Goal: Task Accomplishment & Management: Manage account settings

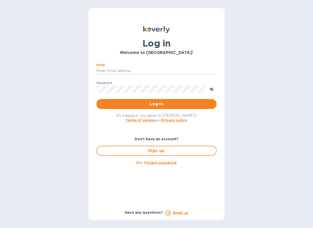
type input "[PERSON_NAME][EMAIL_ADDRESS][DOMAIN_NAME]"
click at [157, 104] on button "Log in" at bounding box center [156, 104] width 120 height 10
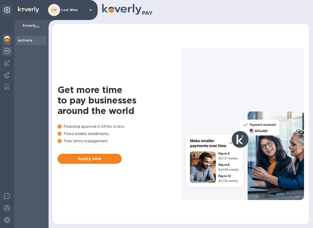
click at [7, 52] on img at bounding box center [7, 51] width 6 height 6
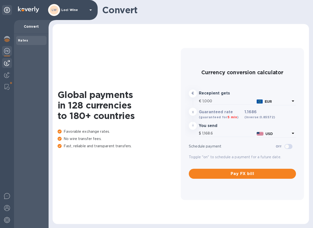
click at [9, 64] on img at bounding box center [7, 63] width 6 height 6
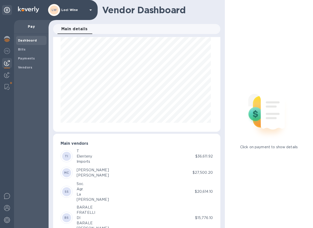
scroll to position [15, 0]
click at [27, 51] on span "Bills" at bounding box center [31, 49] width 27 height 5
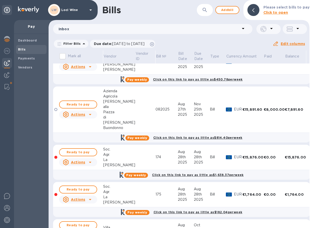
scroll to position [86, 0]
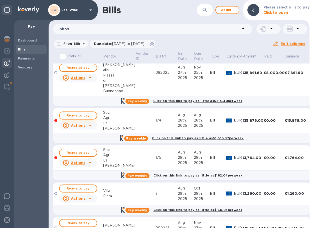
click at [87, 114] on span "Ready to pay" at bounding box center [78, 116] width 29 height 6
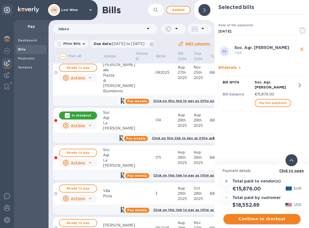
click at [259, 219] on span "Continue to checkout" at bounding box center [262, 219] width 69 height 6
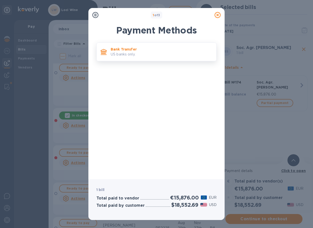
click at [125, 54] on p "US banks only." at bounding box center [162, 54] width 102 height 5
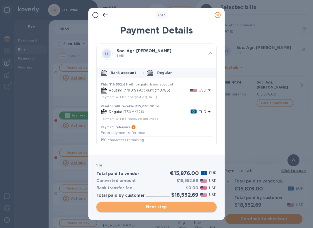
click at [140, 209] on span "Next step" at bounding box center [156, 207] width 112 height 6
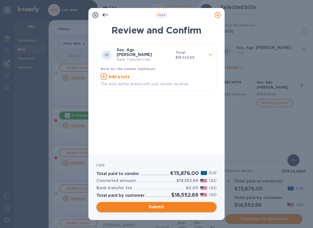
click at [141, 209] on span "Submit" at bounding box center [156, 207] width 112 height 6
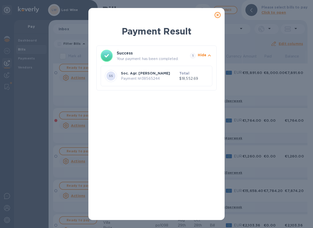
scroll to position [0, 0]
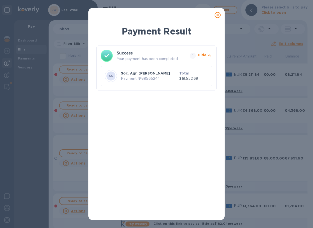
click at [167, 78] on p "Payment № 38565244" at bounding box center [149, 78] width 56 height 5
click at [220, 13] on icon at bounding box center [218, 15] width 6 height 6
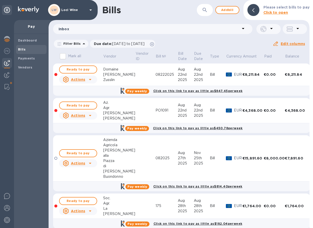
click at [25, 9] on img at bounding box center [28, 10] width 21 height 6
click at [8, 41] on img at bounding box center [7, 39] width 6 height 6
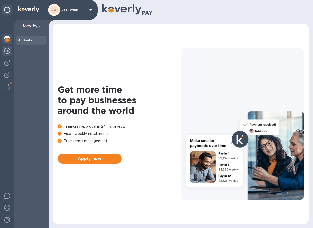
click at [9, 49] on img at bounding box center [7, 51] width 6 height 6
click at [5, 52] on img at bounding box center [7, 51] width 6 height 6
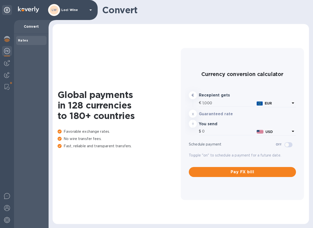
type input "1,168.4"
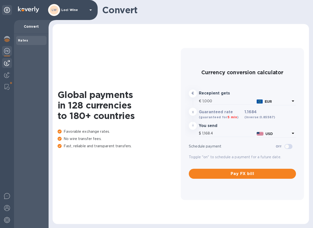
click at [8, 61] on img at bounding box center [7, 63] width 6 height 6
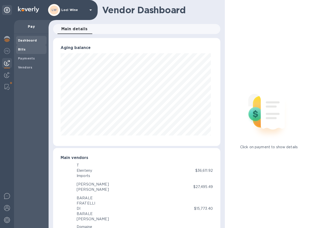
scroll to position [250339, 250282]
click at [27, 47] on span "Bills" at bounding box center [31, 49] width 27 height 5
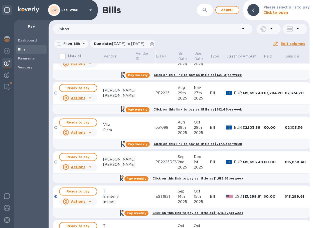
scroll to position [215, 0]
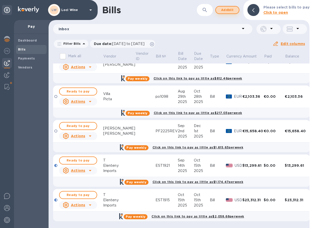
click at [226, 10] on span "Add bill" at bounding box center [227, 10] width 15 height 6
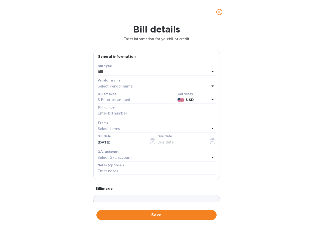
click at [142, 85] on div "Select vendor name" at bounding box center [154, 86] width 112 height 7
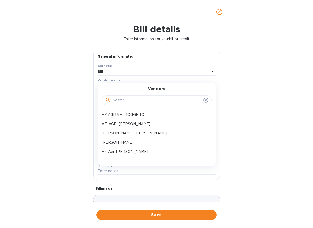
click at [141, 98] on input "text" at bounding box center [157, 101] width 88 height 8
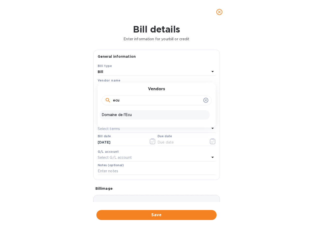
type input "ecu"
click at [124, 116] on p "Domaine de l'Ecu" at bounding box center [155, 114] width 106 height 5
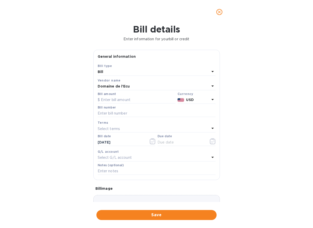
click at [178, 100] on img at bounding box center [181, 100] width 7 height 4
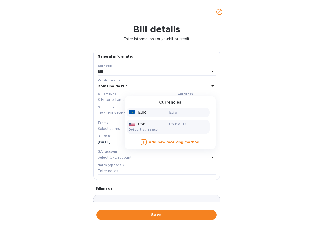
click at [162, 113] on div "EUR" at bounding box center [148, 112] width 41 height 7
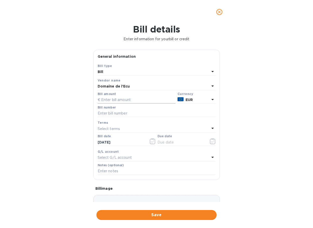
click at [125, 97] on input "text" at bounding box center [137, 100] width 78 height 8
type input "24,219.15"
paste input "17004104"
type input "17004104"
click at [178, 142] on input "text" at bounding box center [181, 143] width 47 height 8
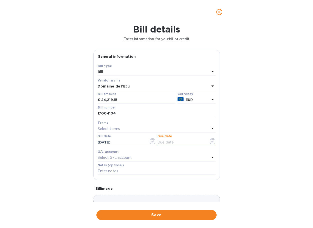
click at [214, 141] on button "button" at bounding box center [213, 141] width 12 height 12
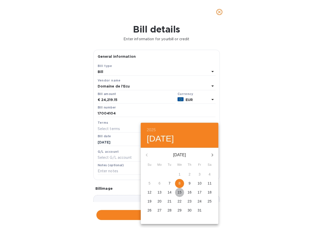
click at [179, 192] on p "15" at bounding box center [180, 192] width 4 height 5
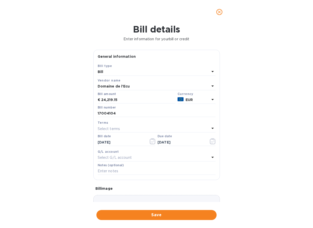
click at [128, 125] on div "Select terms" at bounding box center [154, 128] width 112 height 7
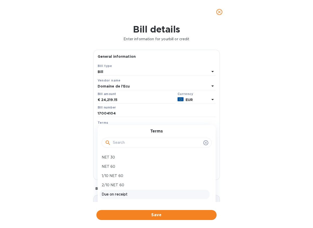
click at [121, 194] on p "Due on receipt" at bounding box center [155, 194] width 106 height 5
type input "10/08/2025"
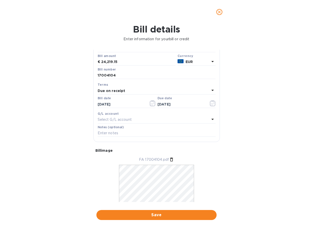
scroll to position [46, 0]
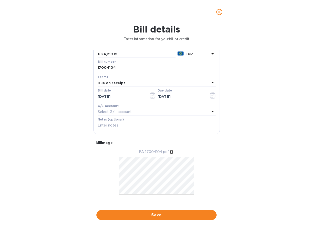
click at [203, 176] on div "FA 17004104.pdf" at bounding box center [156, 177] width 126 height 55
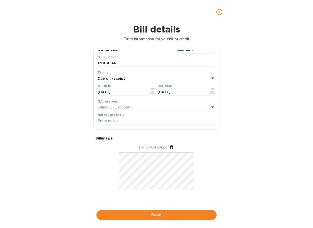
click at [203, 151] on div "FA 17004104.pdf" at bounding box center [156, 172] width 126 height 55
click at [170, 146] on icon at bounding box center [171, 148] width 3 height 4
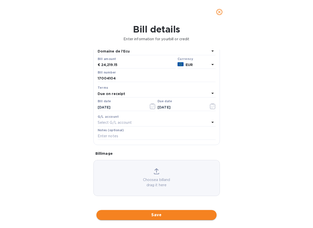
click at [161, 212] on span "Save" at bounding box center [156, 215] width 112 height 6
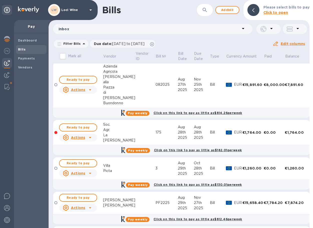
scroll to position [0, 0]
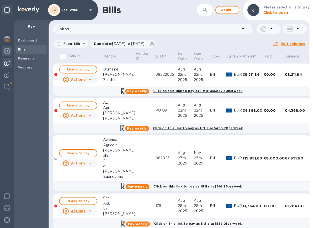
click at [6, 51] on img at bounding box center [7, 51] width 6 height 6
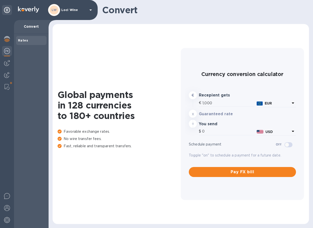
type input "1,168.2"
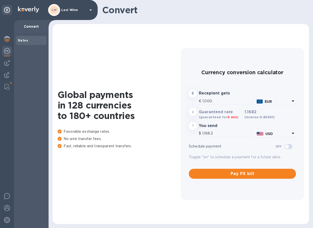
click at [9, 53] on img at bounding box center [7, 51] width 6 height 6
click at [9, 61] on img at bounding box center [7, 63] width 6 height 6
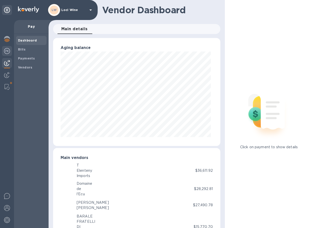
scroll to position [108, 165]
click at [33, 50] on span "Bills" at bounding box center [31, 49] width 27 height 5
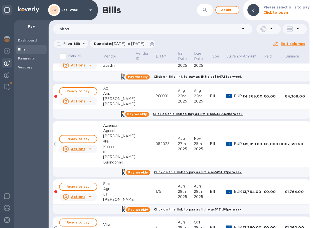
scroll to position [21, 0]
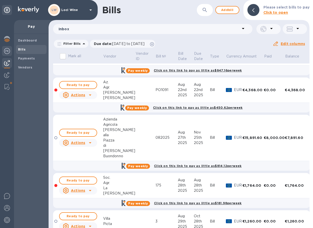
click at [10, 52] on div at bounding box center [7, 51] width 10 height 11
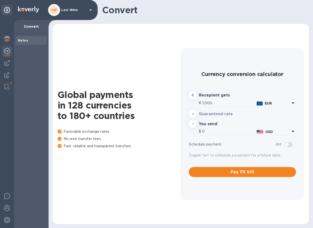
type input "1,168.2"
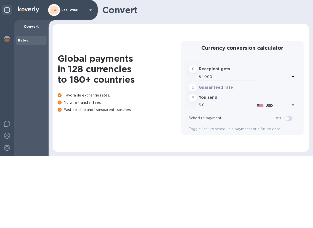
type input "1,168.2"
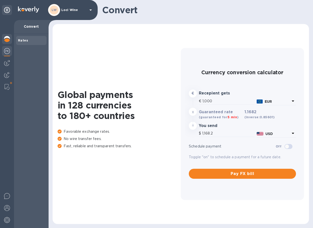
click at [4, 37] on div at bounding box center [7, 39] width 10 height 11
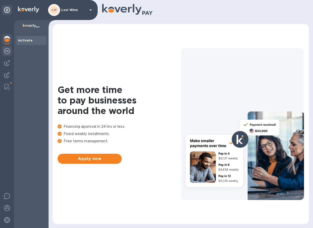
click at [3, 50] on div at bounding box center [7, 51] width 10 height 11
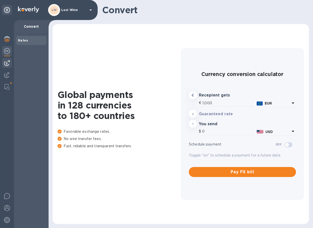
type input "1,168.4"
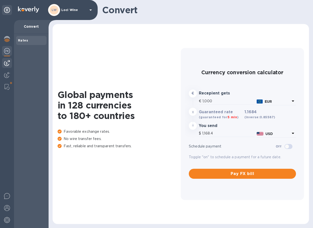
click at [8, 61] on img at bounding box center [7, 63] width 6 height 6
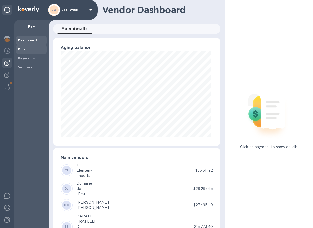
scroll to position [108, 165]
click at [25, 51] on span "Bills" at bounding box center [22, 49] width 8 height 5
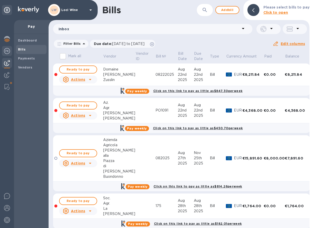
click at [10, 50] on img at bounding box center [7, 51] width 6 height 6
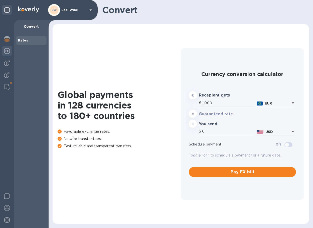
type input "1,168.4"
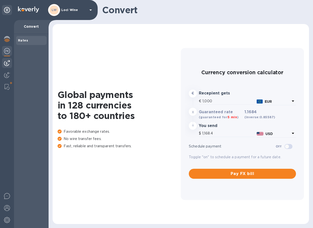
click at [11, 63] on div at bounding box center [7, 63] width 10 height 10
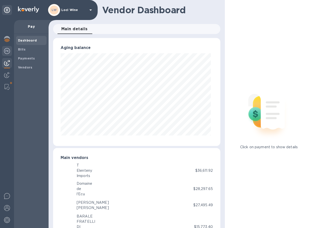
scroll to position [250339, 250282]
click at [8, 52] on img at bounding box center [7, 51] width 6 height 6
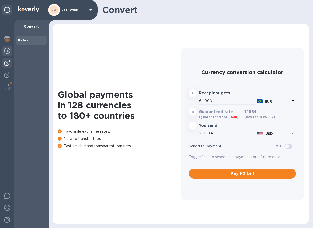
click at [6, 65] on img at bounding box center [7, 63] width 6 height 6
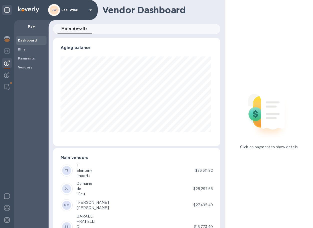
scroll to position [108, 165]
click at [25, 52] on div "Bills" at bounding box center [31, 49] width 31 height 9
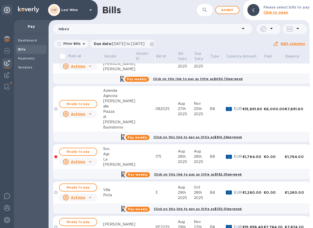
scroll to position [70, 0]
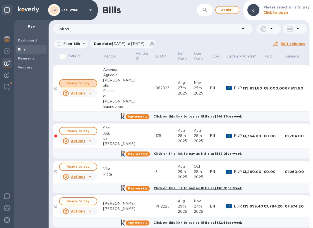
click at [89, 84] on span "Ready to pay" at bounding box center [78, 83] width 29 height 6
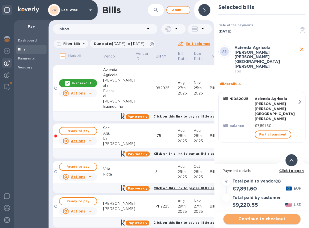
click at [259, 221] on span "Continue to checkout" at bounding box center [262, 219] width 69 height 6
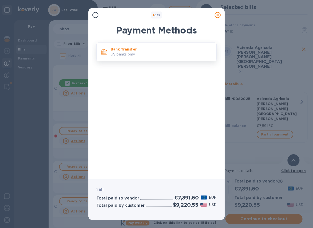
click at [144, 59] on div "Bank Transfer US banks only." at bounding box center [162, 52] width 106 height 14
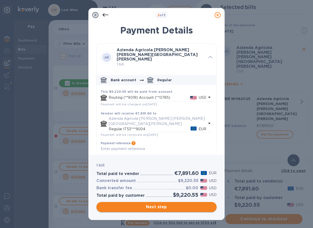
click at [169, 208] on span "Next step" at bounding box center [156, 207] width 112 height 6
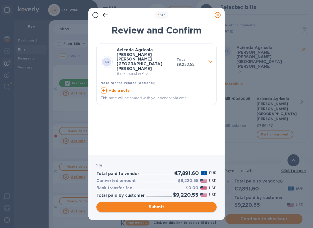
click at [167, 204] on span "Submit" at bounding box center [156, 207] width 112 height 6
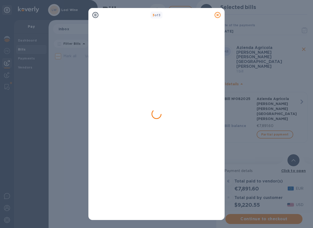
scroll to position [0, 0]
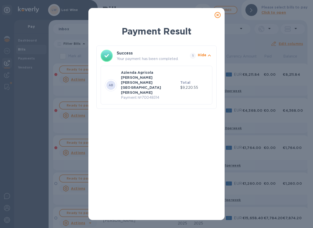
click at [214, 15] on div at bounding box center [218, 15] width 10 height 10
click at [218, 16] on icon at bounding box center [218, 15] width 6 height 6
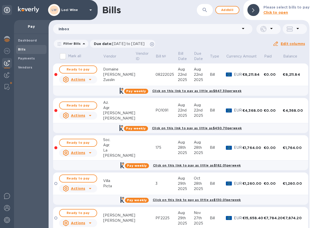
click at [26, 50] on span "Bills" at bounding box center [31, 49] width 27 height 5
click at [30, 57] on b "Payments" at bounding box center [26, 59] width 17 height 4
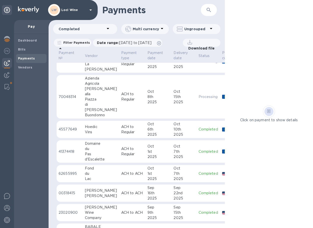
scroll to position [44, 0]
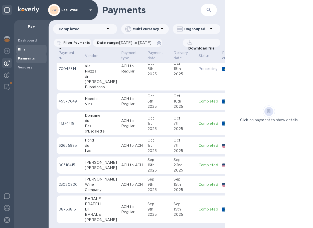
click at [25, 49] on span "Bills" at bounding box center [31, 49] width 27 height 5
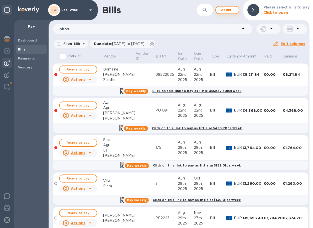
click at [224, 8] on span "Add bill" at bounding box center [227, 10] width 15 height 6
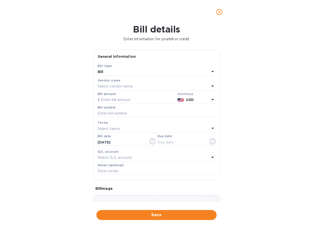
click at [137, 84] on div "Select vendor name" at bounding box center [154, 86] width 112 height 7
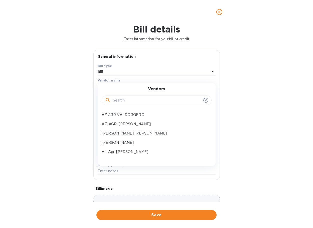
click at [131, 101] on input "text" at bounding box center [157, 101] width 88 height 8
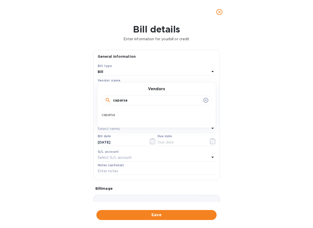
type input "capers"
drag, startPoint x: 124, startPoint y: 108, endPoint x: 113, endPoint y: 116, distance: 13.8
click at [113, 116] on p "caparsa" at bounding box center [155, 114] width 106 height 5
click at [31, 74] on div "Bill details Enter information for your bill or credit General information Save…" at bounding box center [156, 126] width 313 height 204
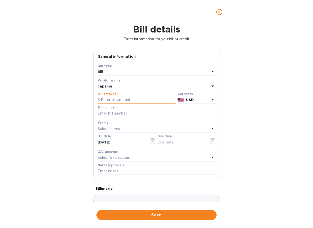
click at [117, 99] on input "text" at bounding box center [137, 100] width 78 height 8
type input "10,322.76"
click at [186, 100] on b "USD" at bounding box center [190, 100] width 8 height 4
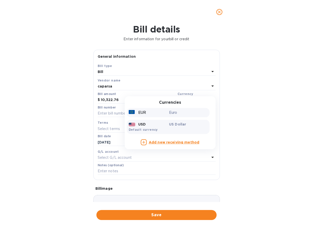
click at [171, 115] on div "Euro" at bounding box center [188, 112] width 41 height 7
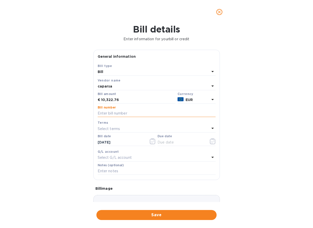
click at [101, 111] on input "text" at bounding box center [157, 114] width 118 height 8
type input "53"
click at [112, 128] on p "Select terms" at bounding box center [109, 128] width 23 height 5
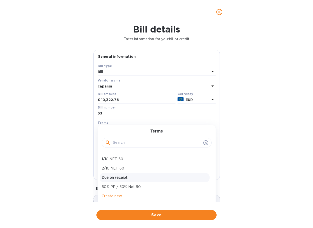
scroll to position [17, 0]
click at [113, 185] on p "50% PP / 50% Net 90" at bounding box center [155, 187] width 106 height 5
type input "01/06/2026"
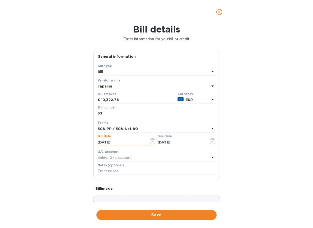
click at [118, 141] on input "10/08/2025" at bounding box center [121, 143] width 47 height 8
click at [152, 142] on icon "button" at bounding box center [153, 141] width 6 height 6
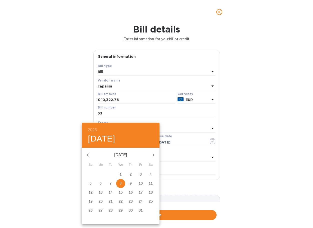
click at [88, 154] on icon "button" at bounding box center [88, 155] width 2 height 3
click at [102, 182] on span "4" at bounding box center [100, 183] width 9 height 5
type input "08/04/2025"
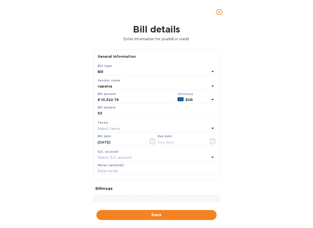
click at [145, 129] on div "Select terms" at bounding box center [154, 128] width 112 height 7
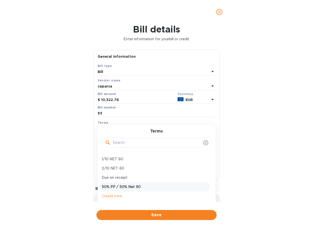
click at [127, 185] on p "50% PP / 50% Net 90" at bounding box center [155, 187] width 106 height 5
type input "11/02/2025"
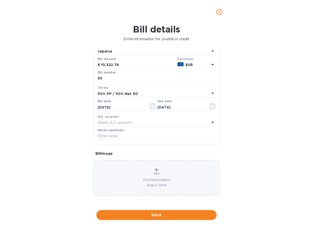
scroll to position [38, 0]
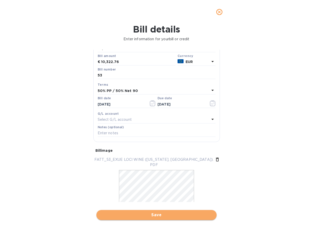
click at [151, 212] on span "Save" at bounding box center [156, 215] width 112 height 6
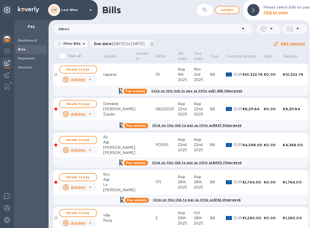
click at [9, 39] on img at bounding box center [7, 39] width 6 height 6
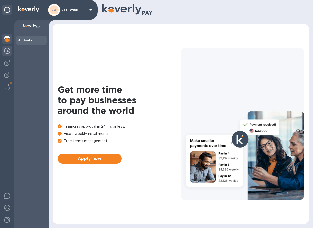
click at [7, 53] on img at bounding box center [7, 51] width 6 height 6
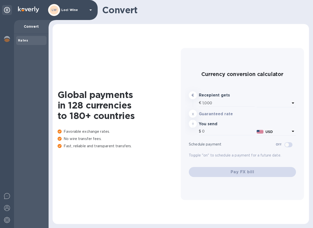
type input "1,167.9"
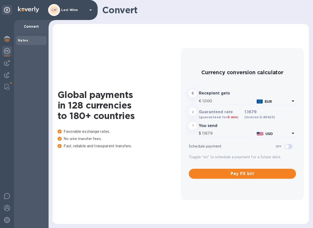
click at [6, 51] on img at bounding box center [7, 51] width 6 height 6
click at [10, 64] on img at bounding box center [7, 63] width 6 height 6
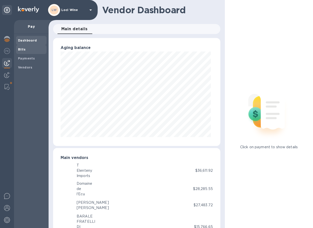
scroll to position [108, 165]
click at [20, 51] on b "Bills" at bounding box center [22, 50] width 8 height 4
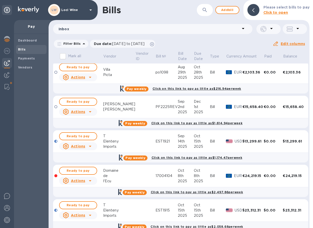
scroll to position [210, 0]
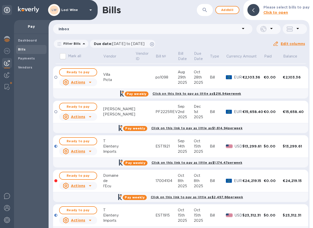
click at [90, 117] on icon at bounding box center [90, 116] width 3 height 1
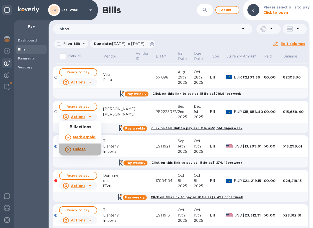
click at [84, 148] on b "Delete" at bounding box center [79, 149] width 13 height 4
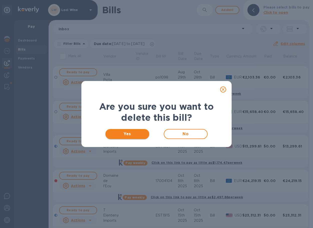
click at [125, 131] on span "Yes" at bounding box center [127, 134] width 36 height 6
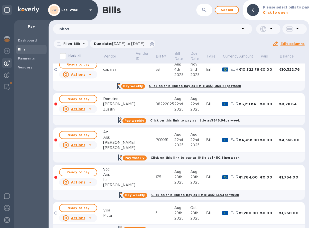
scroll to position [16, 0]
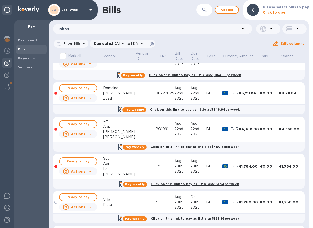
click at [90, 134] on icon at bounding box center [90, 134] width 3 height 1
click at [83, 154] on b "Delete" at bounding box center [79, 155] width 13 height 4
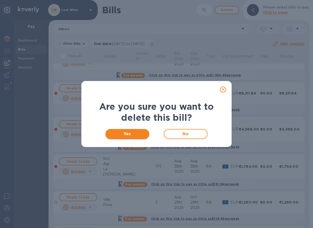
click at [141, 135] on span "Yes" at bounding box center [127, 134] width 36 height 6
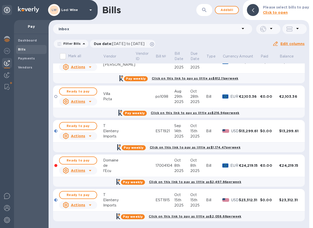
scroll to position [0, 0]
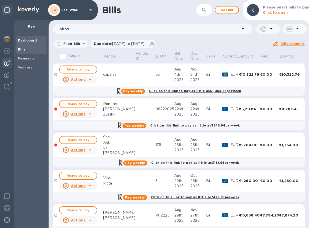
click at [29, 40] on b "Dashboard" at bounding box center [27, 41] width 19 height 4
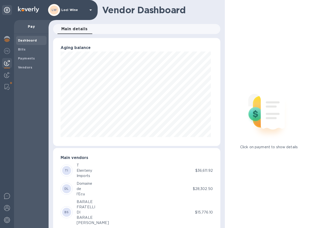
scroll to position [250339, 250282]
click at [10, 50] on div at bounding box center [7, 51] width 10 height 11
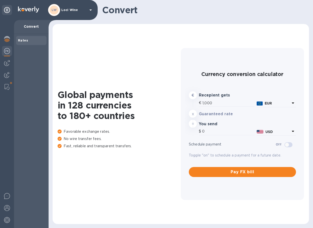
type input "1,168.6"
